Goal: Find specific page/section: Find specific page/section

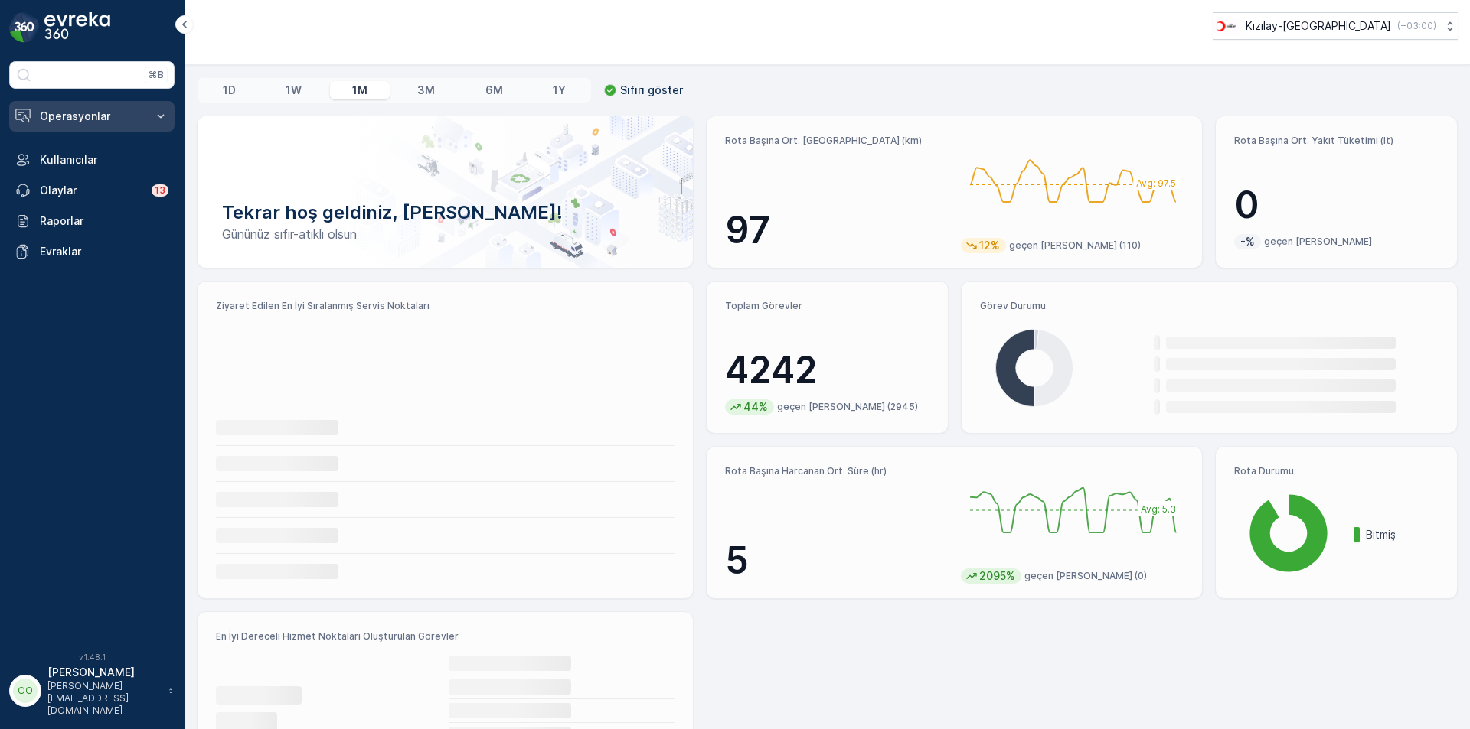
click at [77, 111] on p "Operasyonlar" at bounding box center [92, 116] width 104 height 15
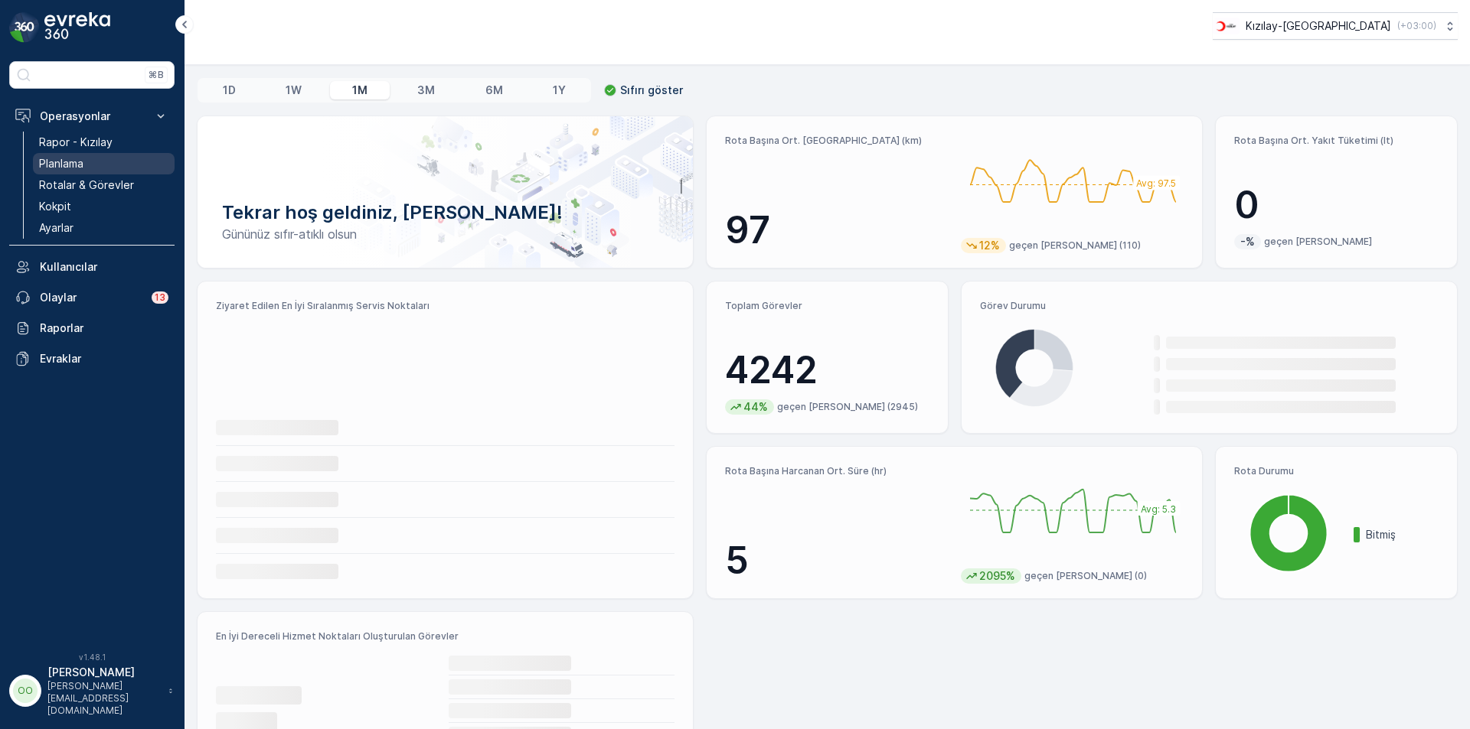
click at [100, 158] on link "Planlama" at bounding box center [104, 163] width 142 height 21
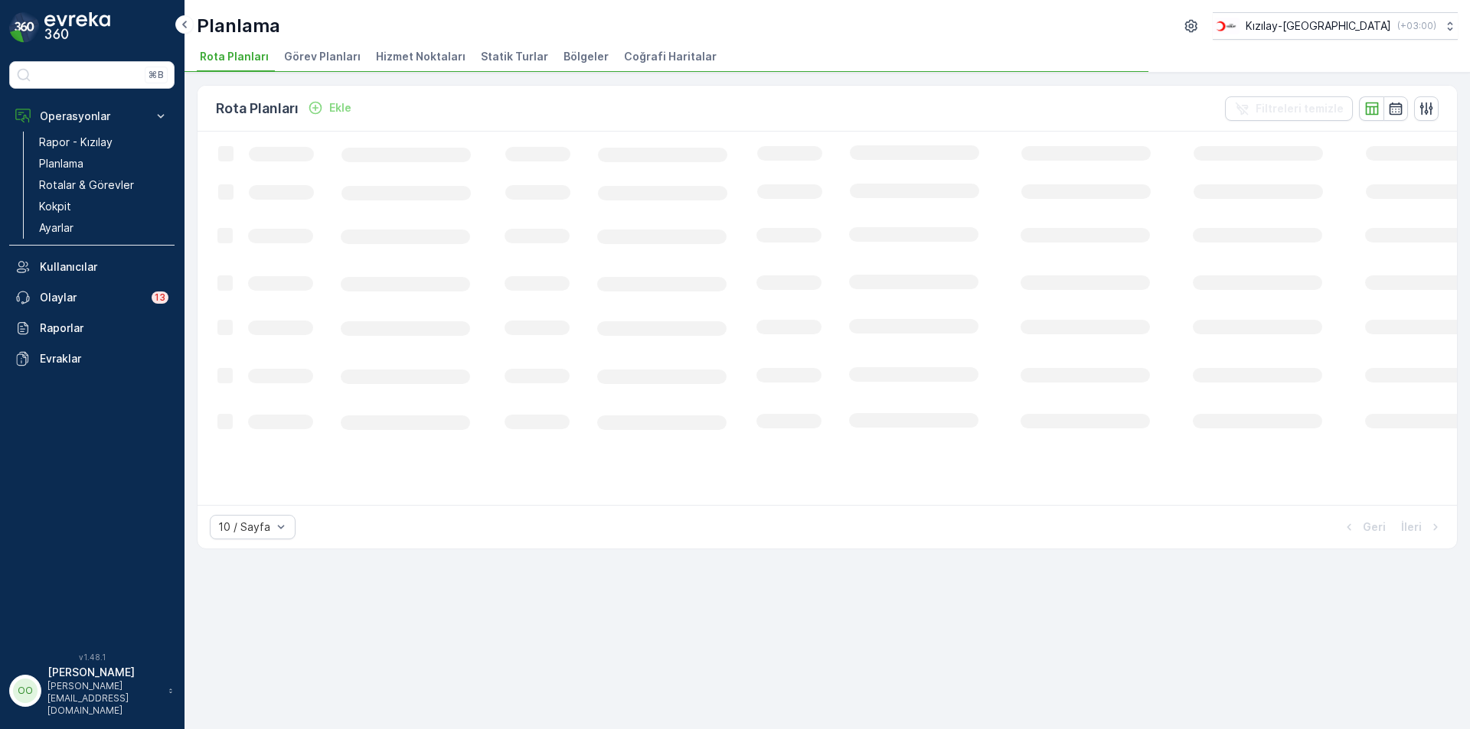
click at [424, 59] on span "Hizmet Noktaları" at bounding box center [421, 56] width 90 height 15
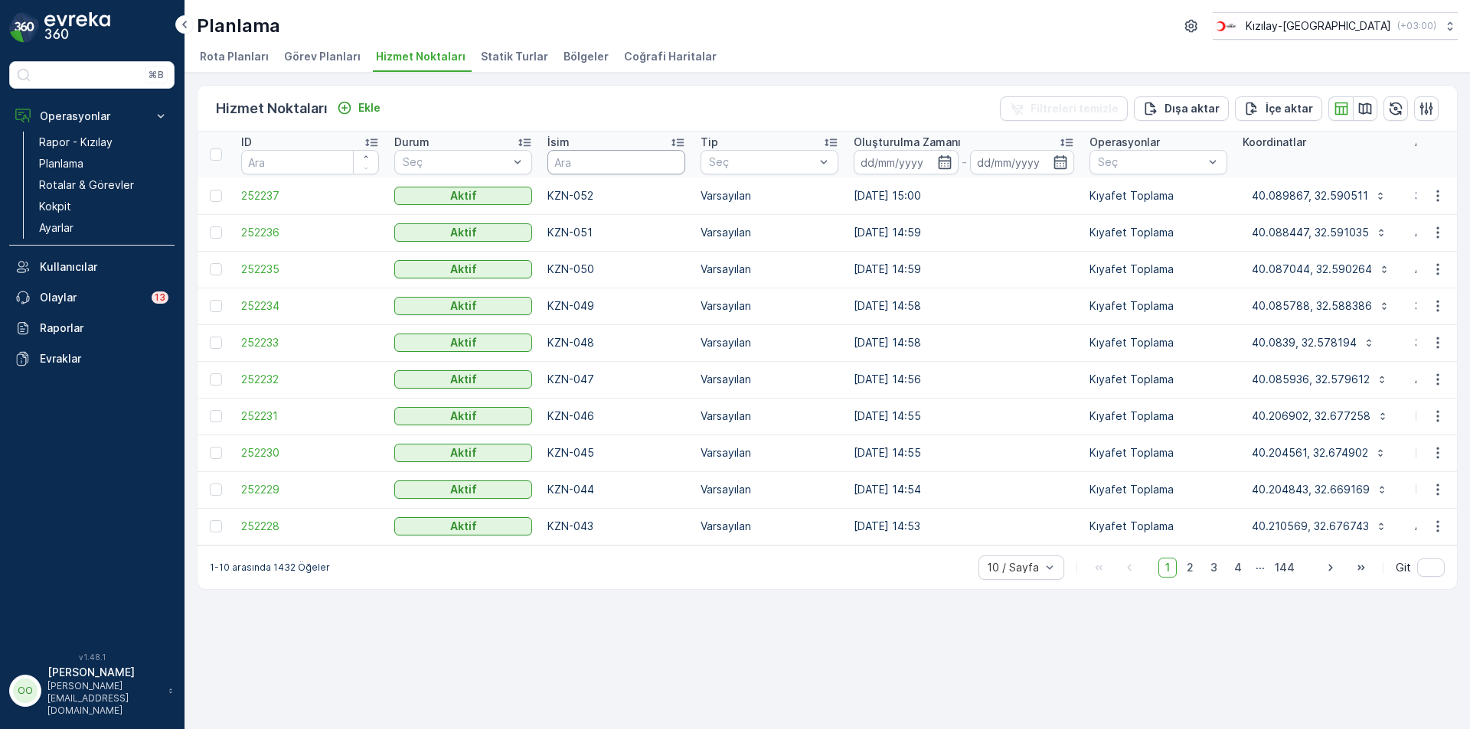
click at [608, 165] on input "text" at bounding box center [616, 162] width 138 height 24
type input "CNK-"
click at [608, 165] on input "CNK-" at bounding box center [616, 162] width 138 height 24
type input "CNK-025"
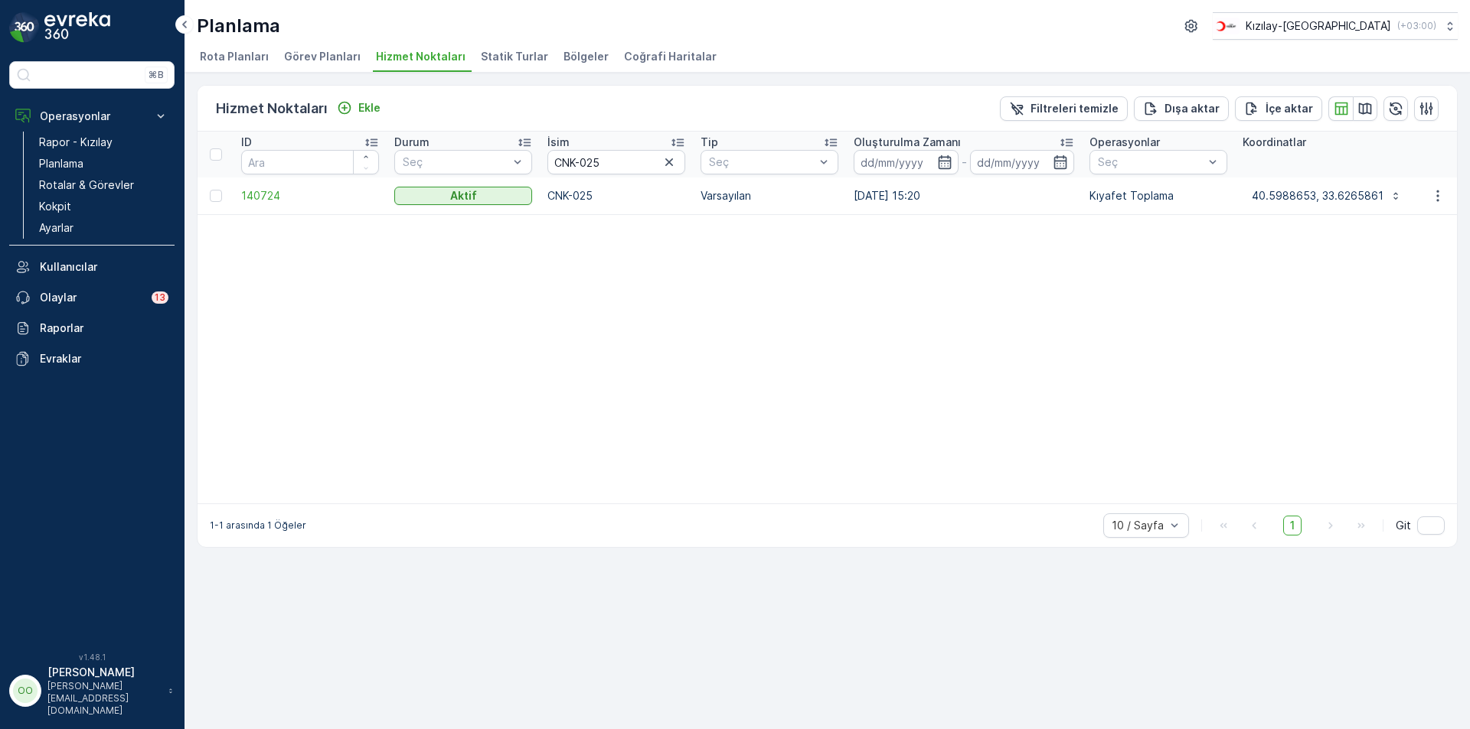
click at [1327, 7] on div "Planlama Kızılay-[GEOGRAPHIC_DATA] ( +03:00 ) Rota Planları Görev Planları Hizm…" at bounding box center [826, 36] width 1285 height 73
